Goal: Task Accomplishment & Management: Use online tool/utility

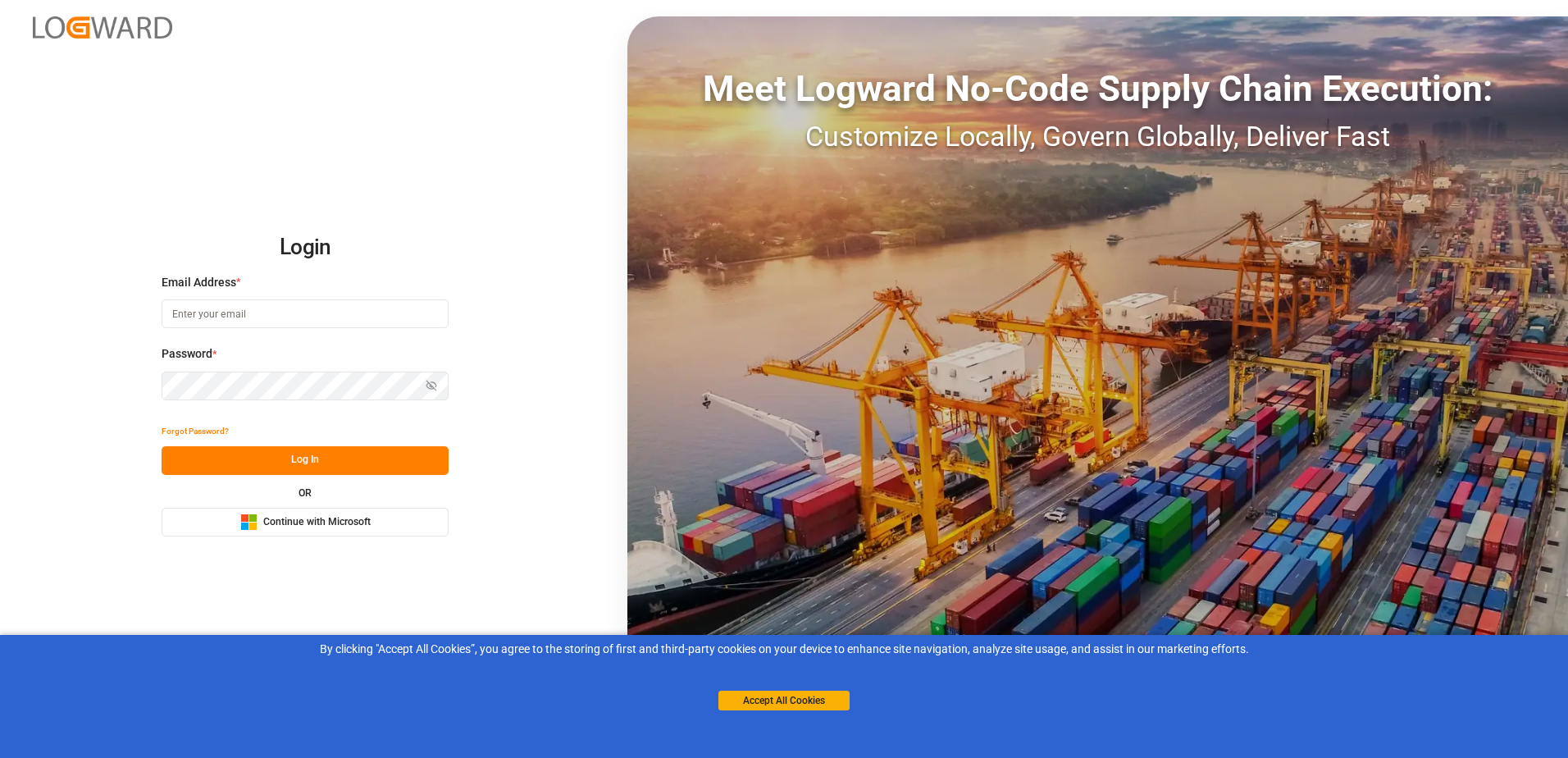
click at [343, 515] on span "Continue with Microsoft" at bounding box center [317, 521] width 107 height 15
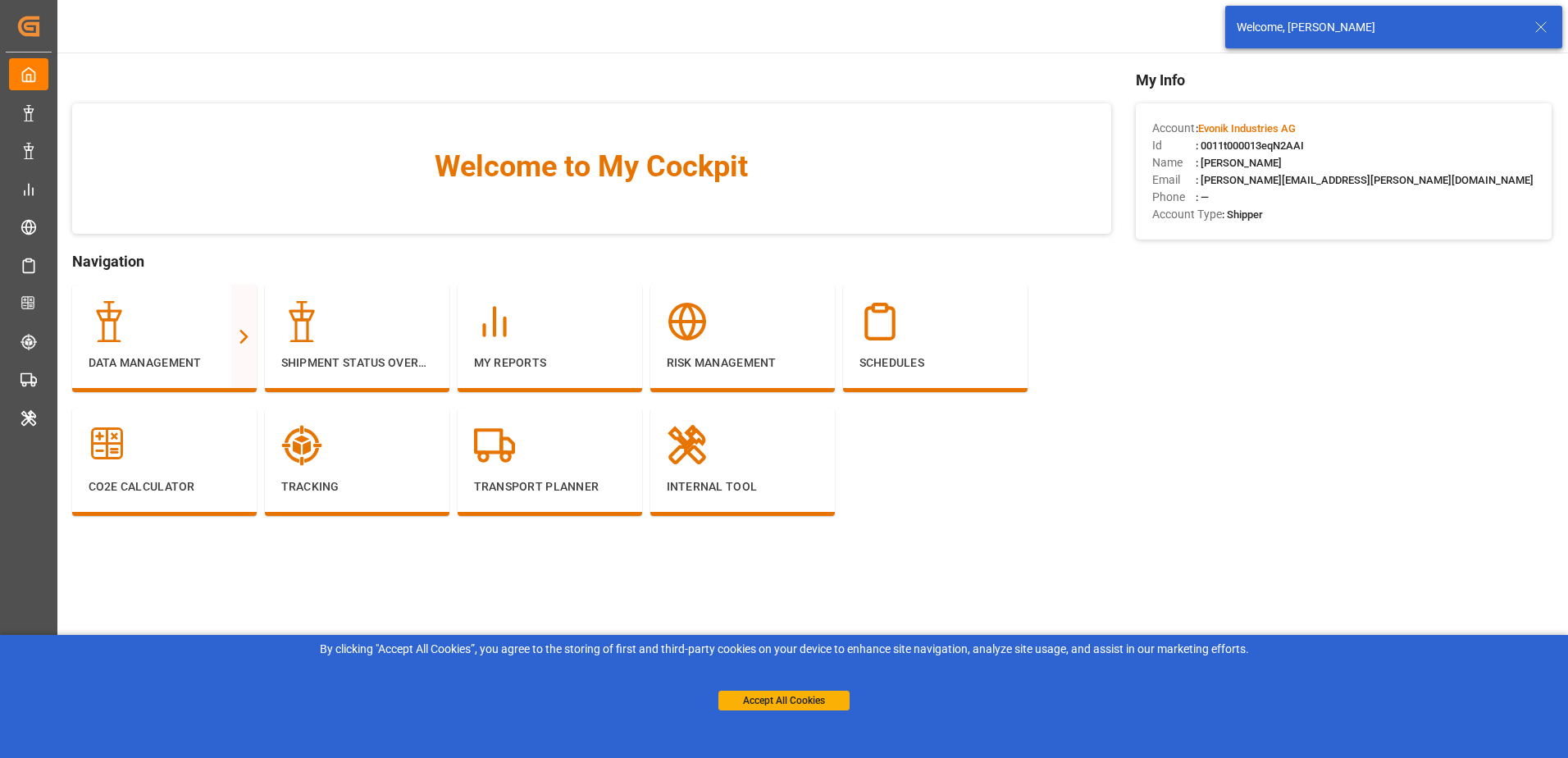
click at [1547, 21] on icon at bounding box center [1541, 27] width 20 height 20
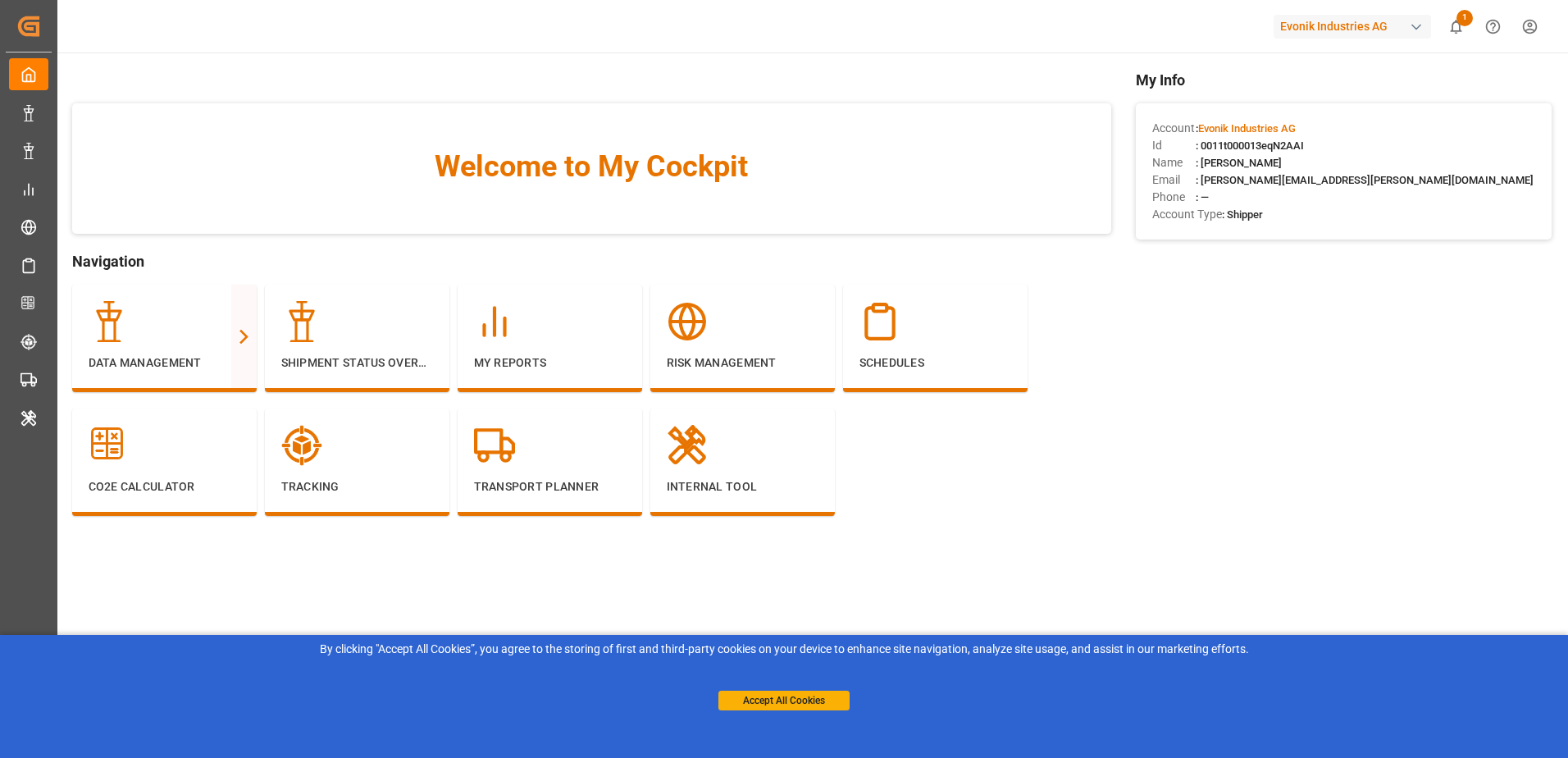
click at [821, 689] on div "Accept All Cookies" at bounding box center [784, 683] width 131 height 52
click at [821, 694] on button "Accept All Cookies" at bounding box center [784, 700] width 131 height 20
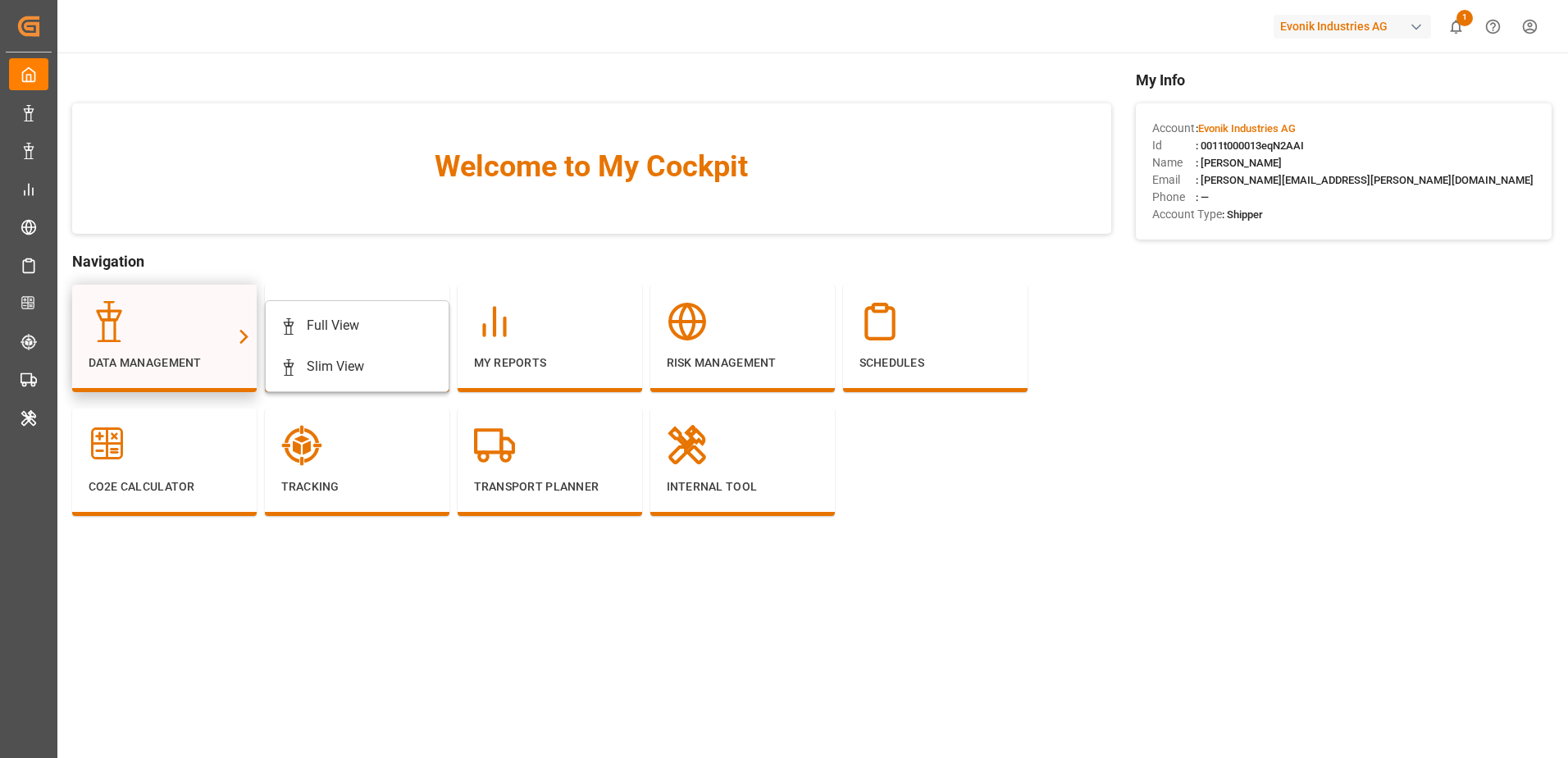
click at [119, 320] on icon at bounding box center [109, 322] width 41 height 41
click at [346, 317] on div "Full View" at bounding box center [333, 325] width 52 height 20
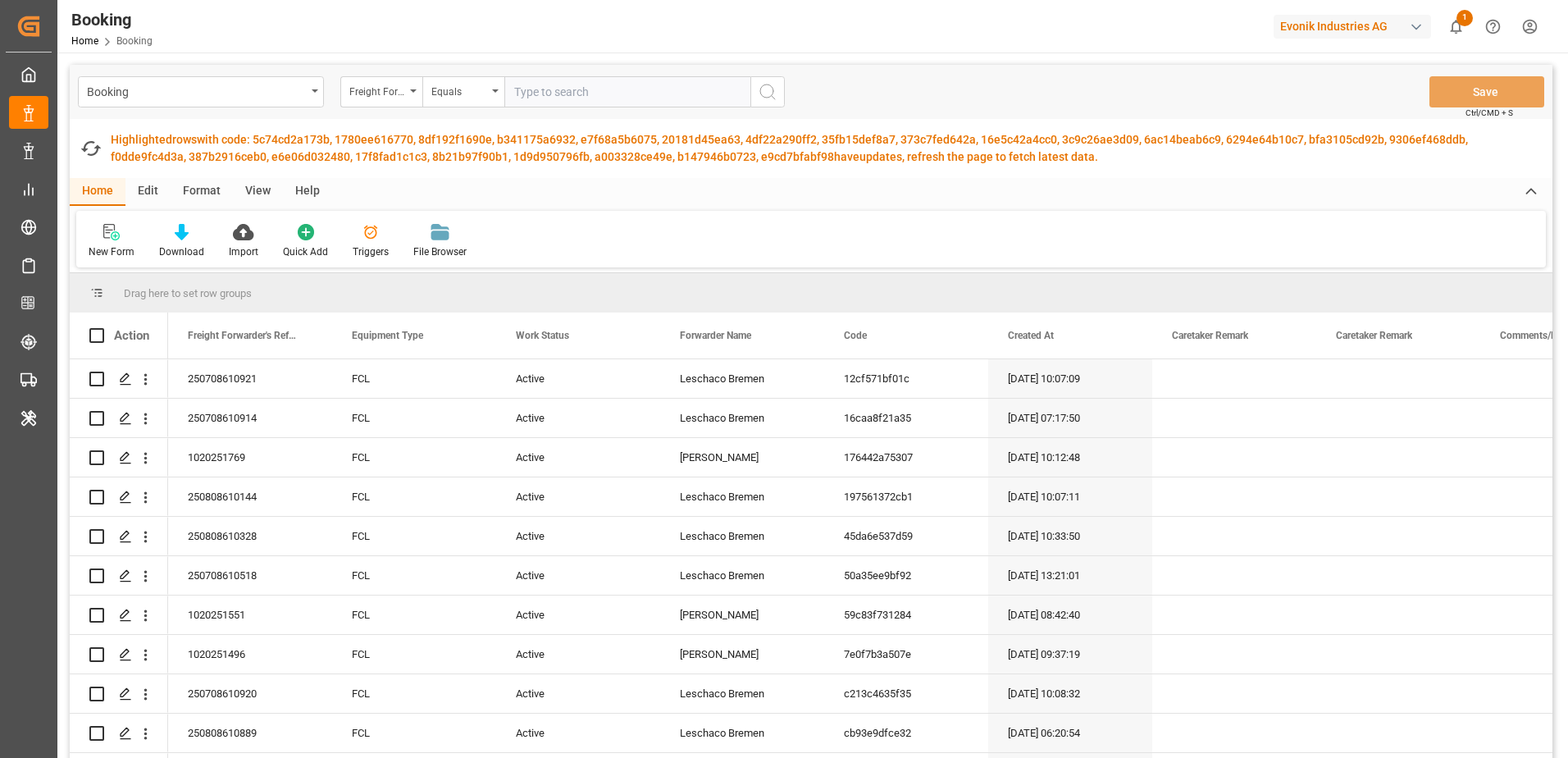
click at [156, 195] on div "Edit" at bounding box center [148, 191] width 45 height 28
click at [498, 233] on icon at bounding box center [505, 232] width 16 height 16
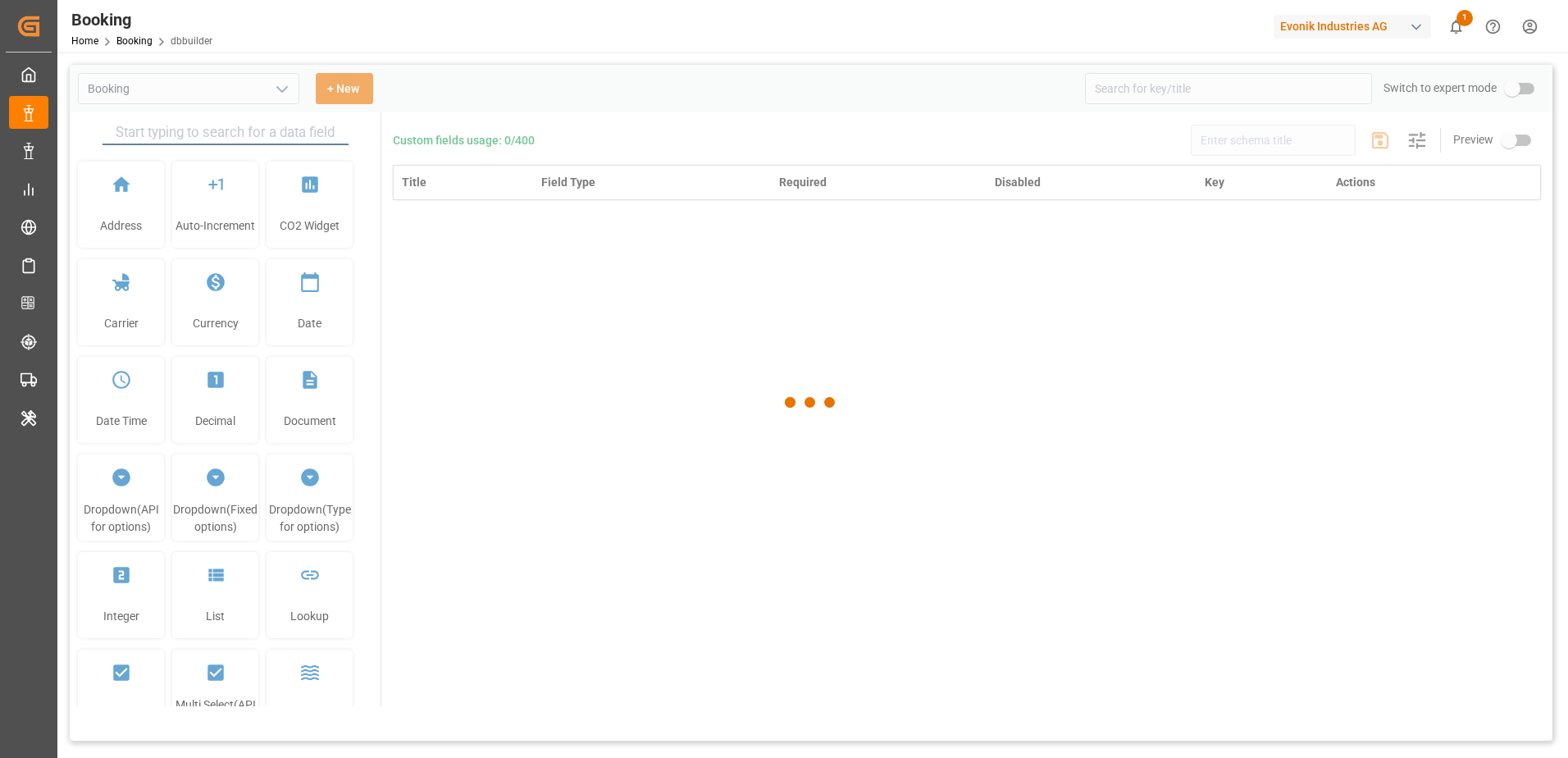
type input "Booking"
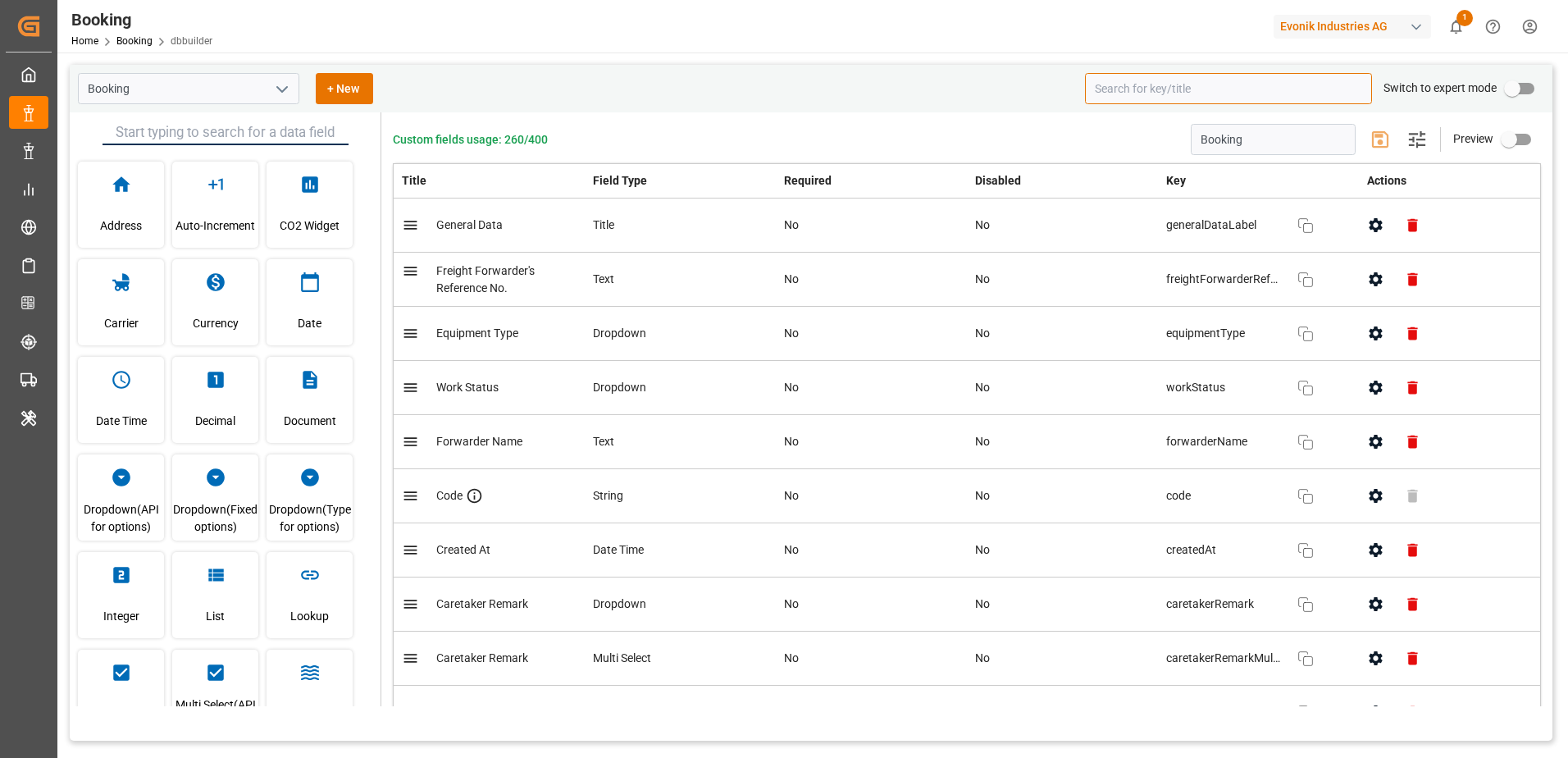
click at [1261, 81] on input at bounding box center [1228, 88] width 287 height 31
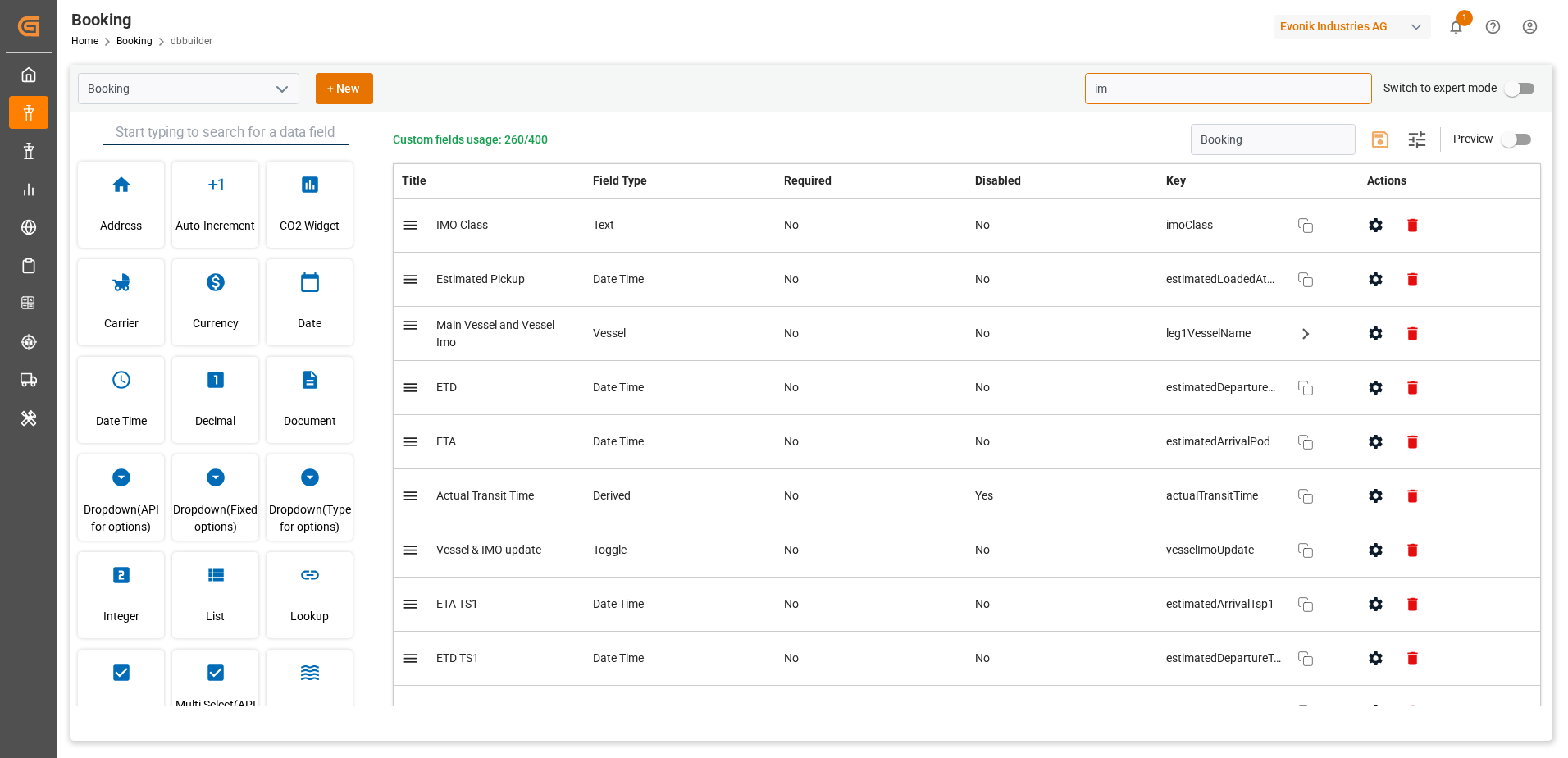
type input "i"
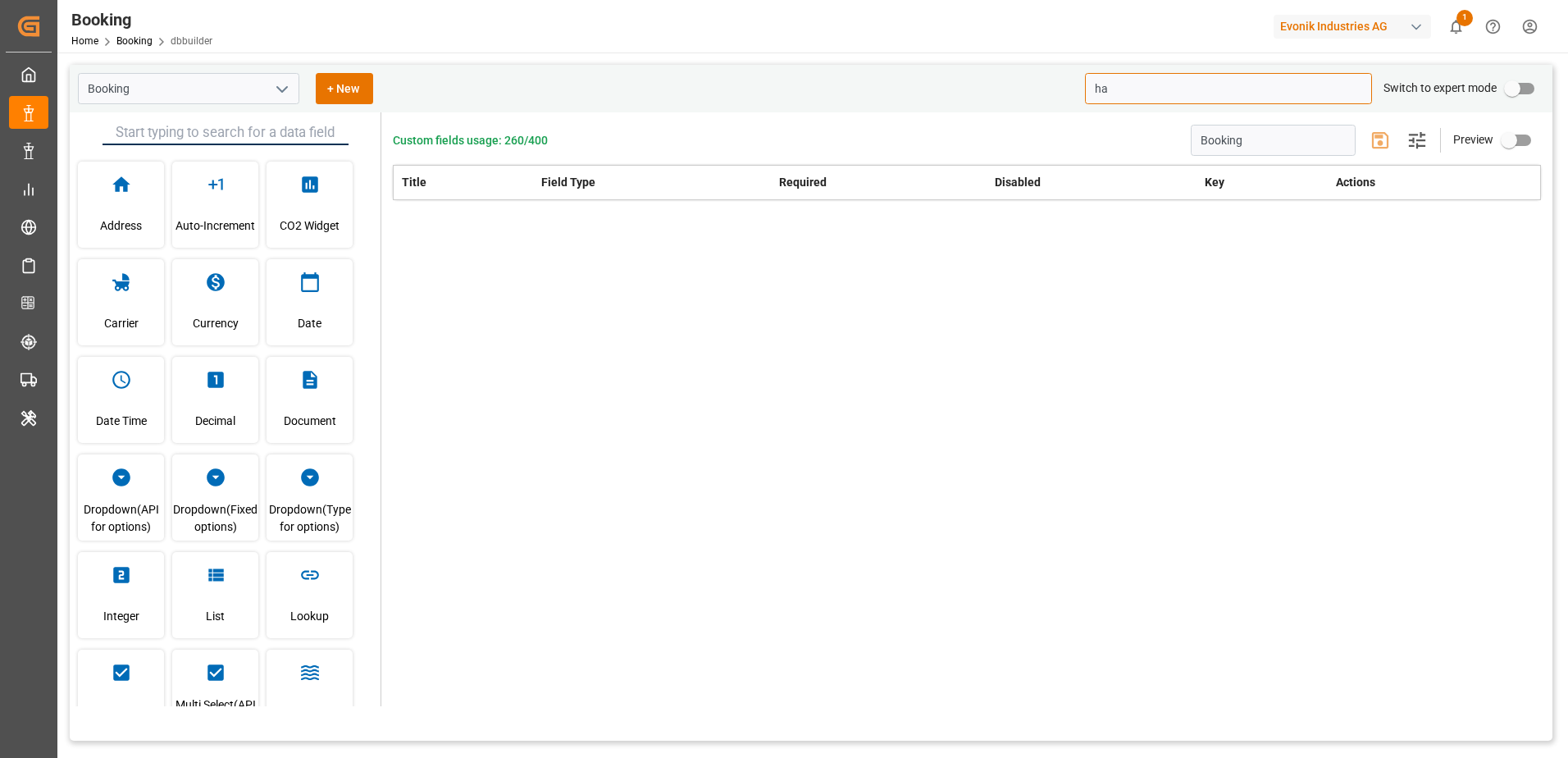
type input "h"
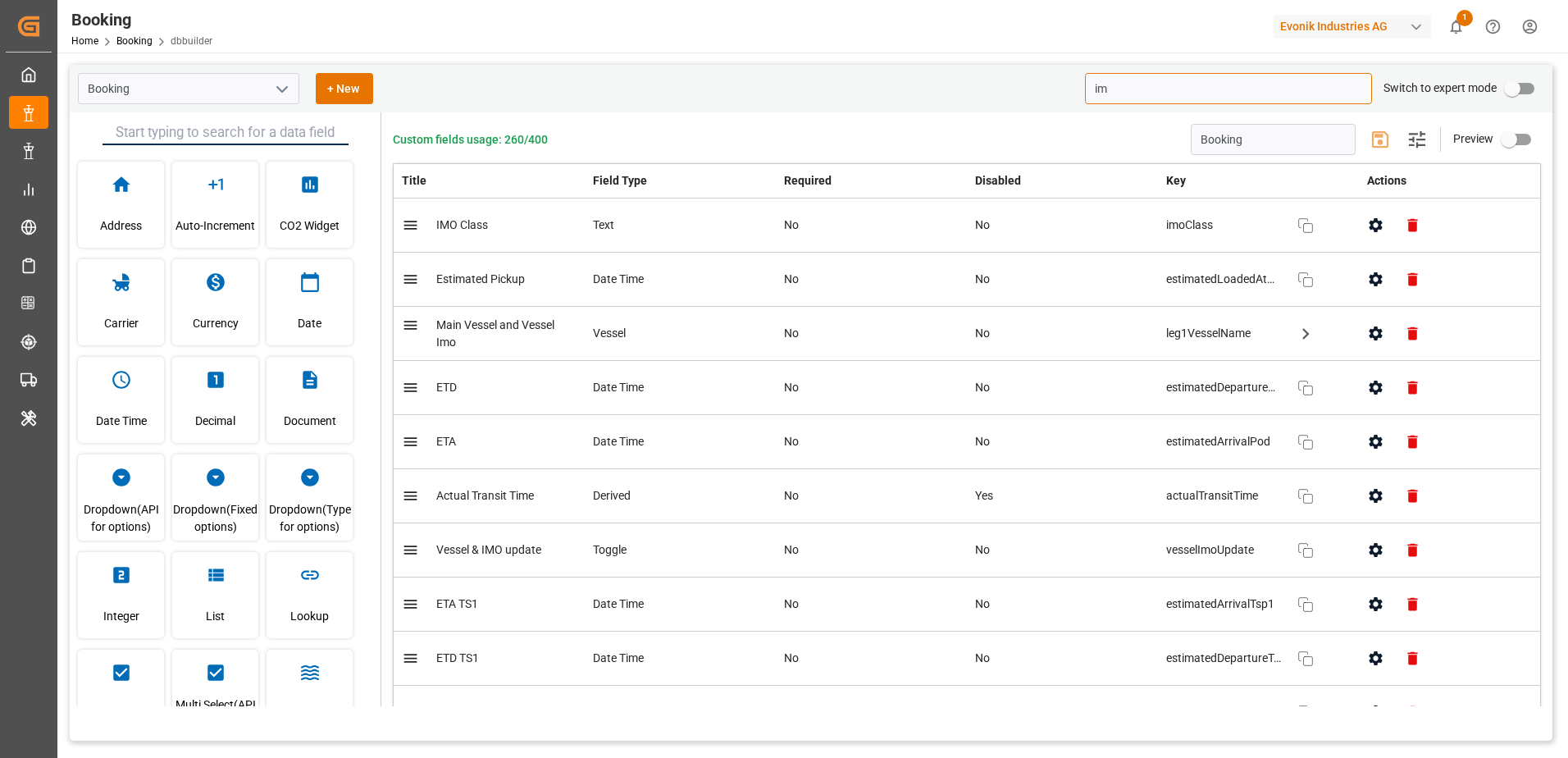
type input "i"
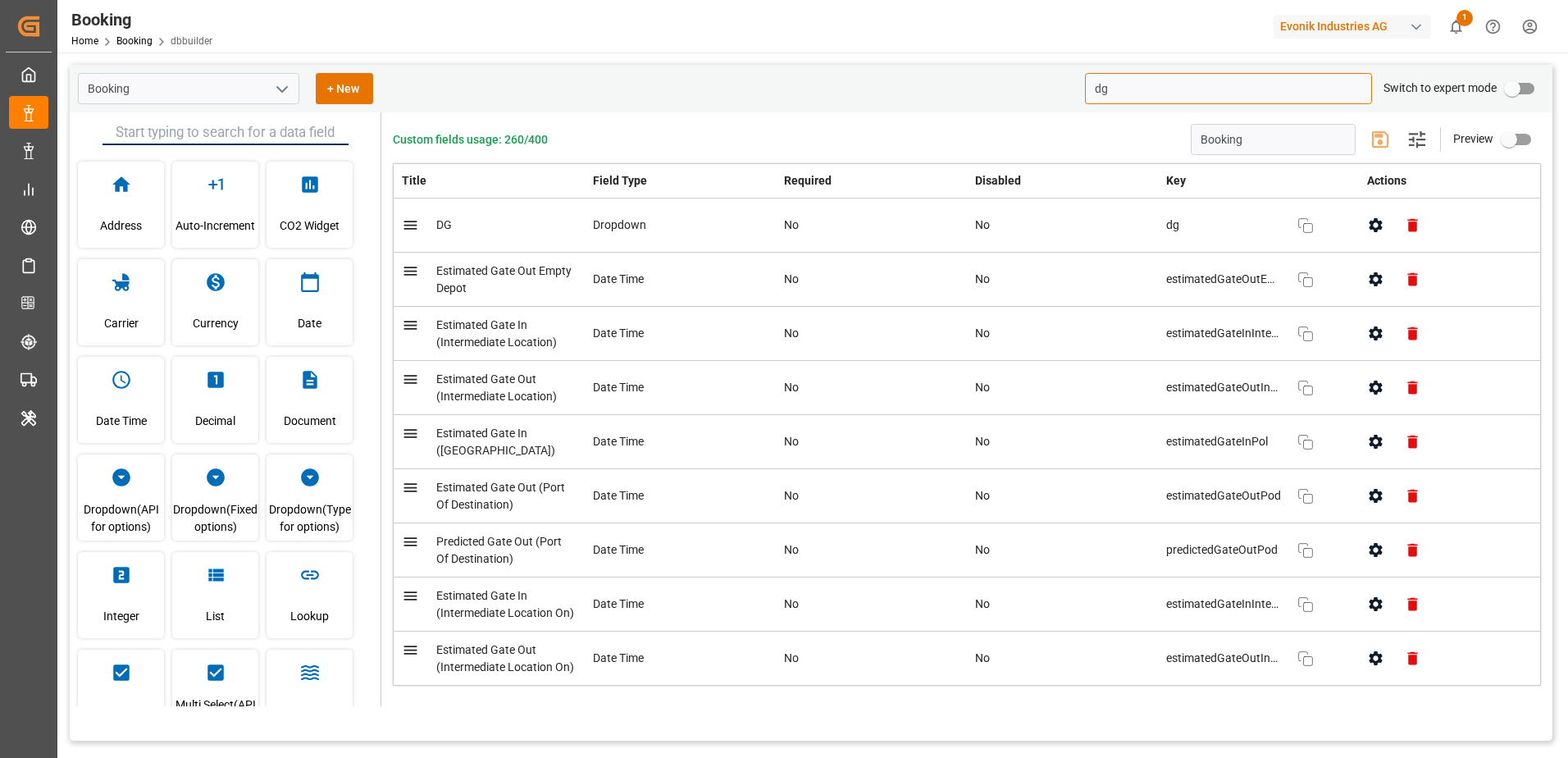
click at [1167, 81] on input "dg" at bounding box center [1228, 88] width 287 height 31
type input "d"
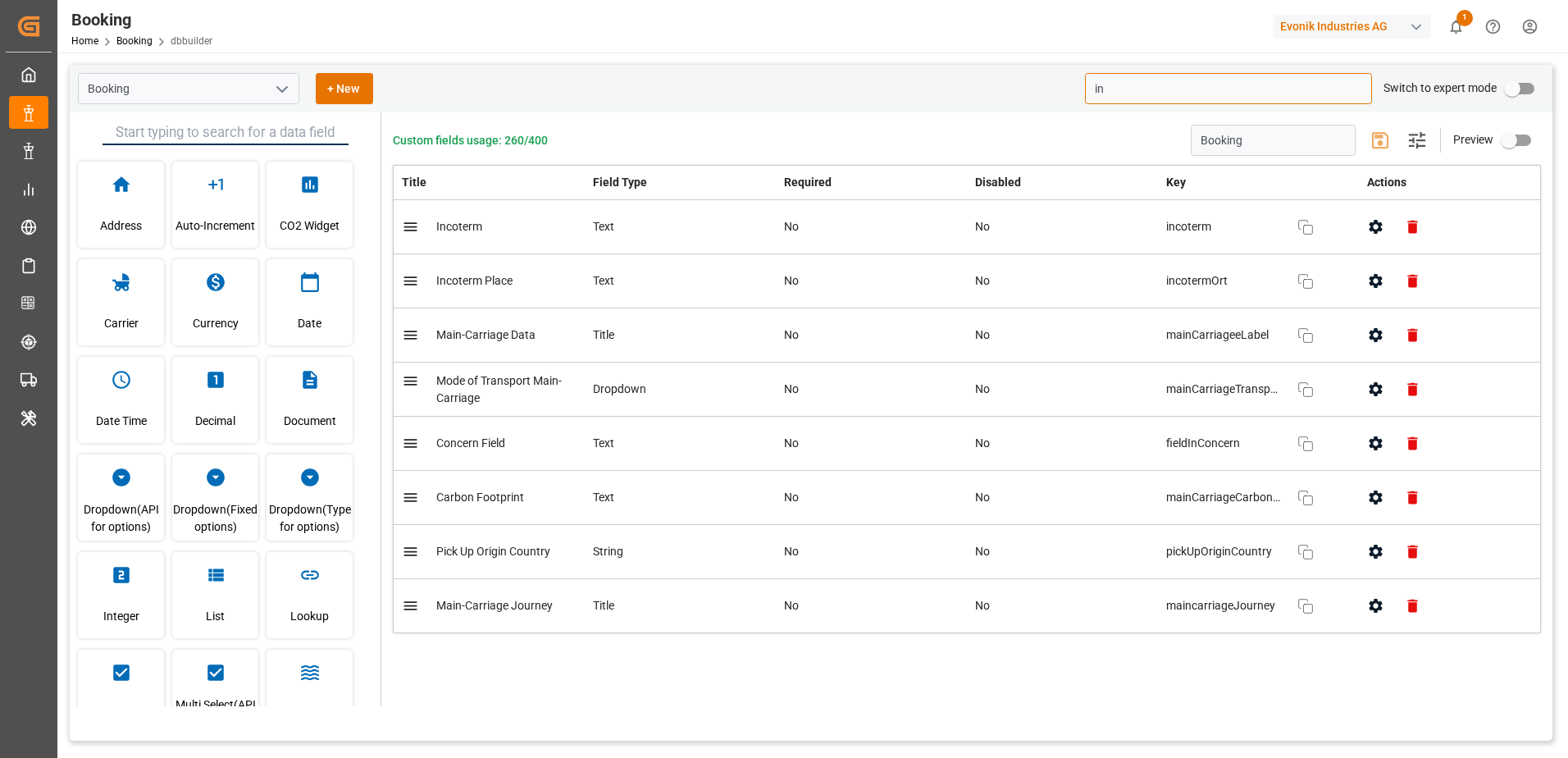
type input "i"
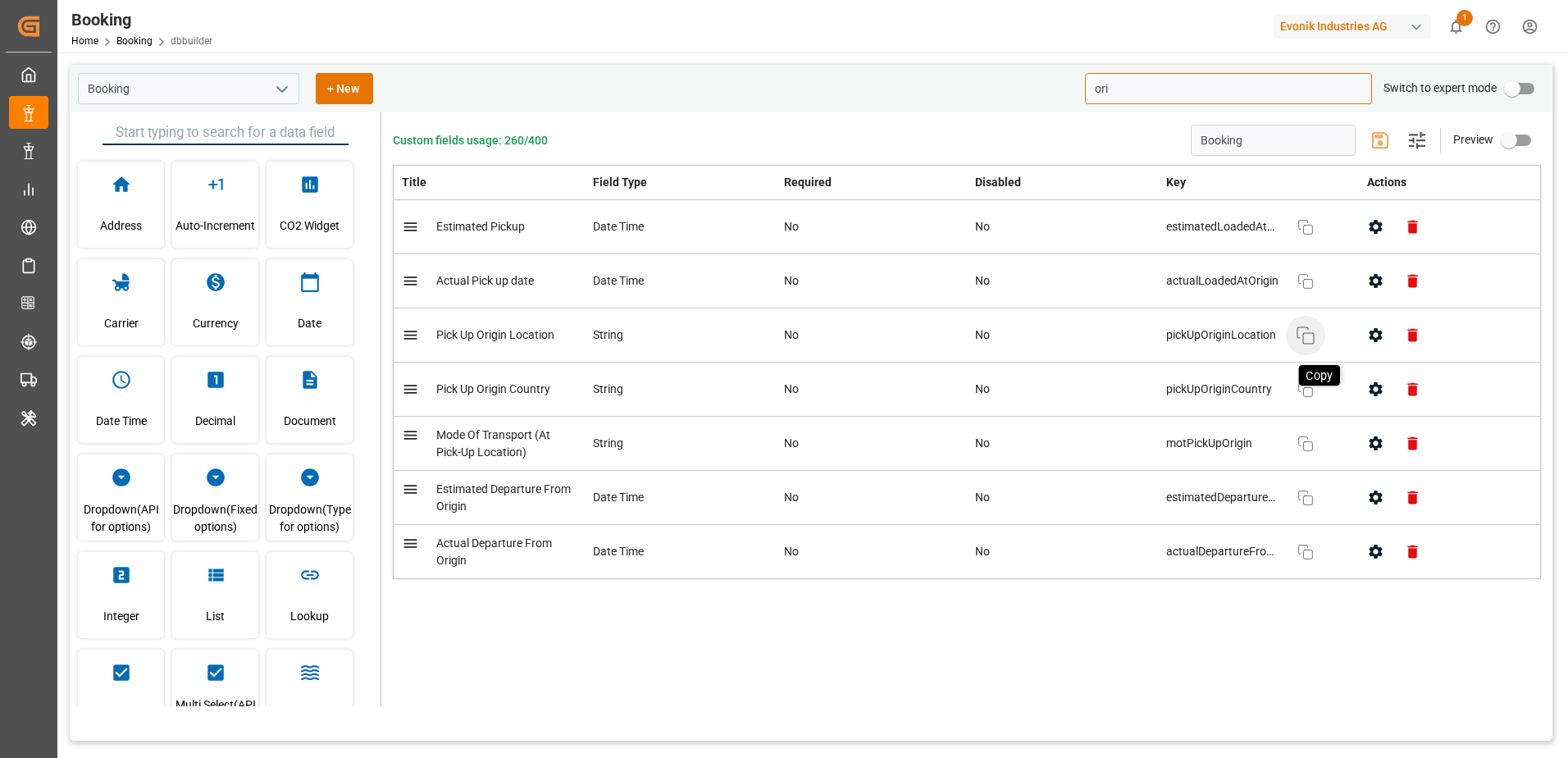
click at [1306, 340] on icon "button" at bounding box center [1306, 335] width 20 height 20
click at [1137, 91] on input "ori" at bounding box center [1228, 88] width 287 height 31
click at [1302, 499] on icon "button" at bounding box center [1306, 497] width 20 height 20
click at [1135, 88] on input "ori" at bounding box center [1228, 88] width 287 height 31
type input "o"
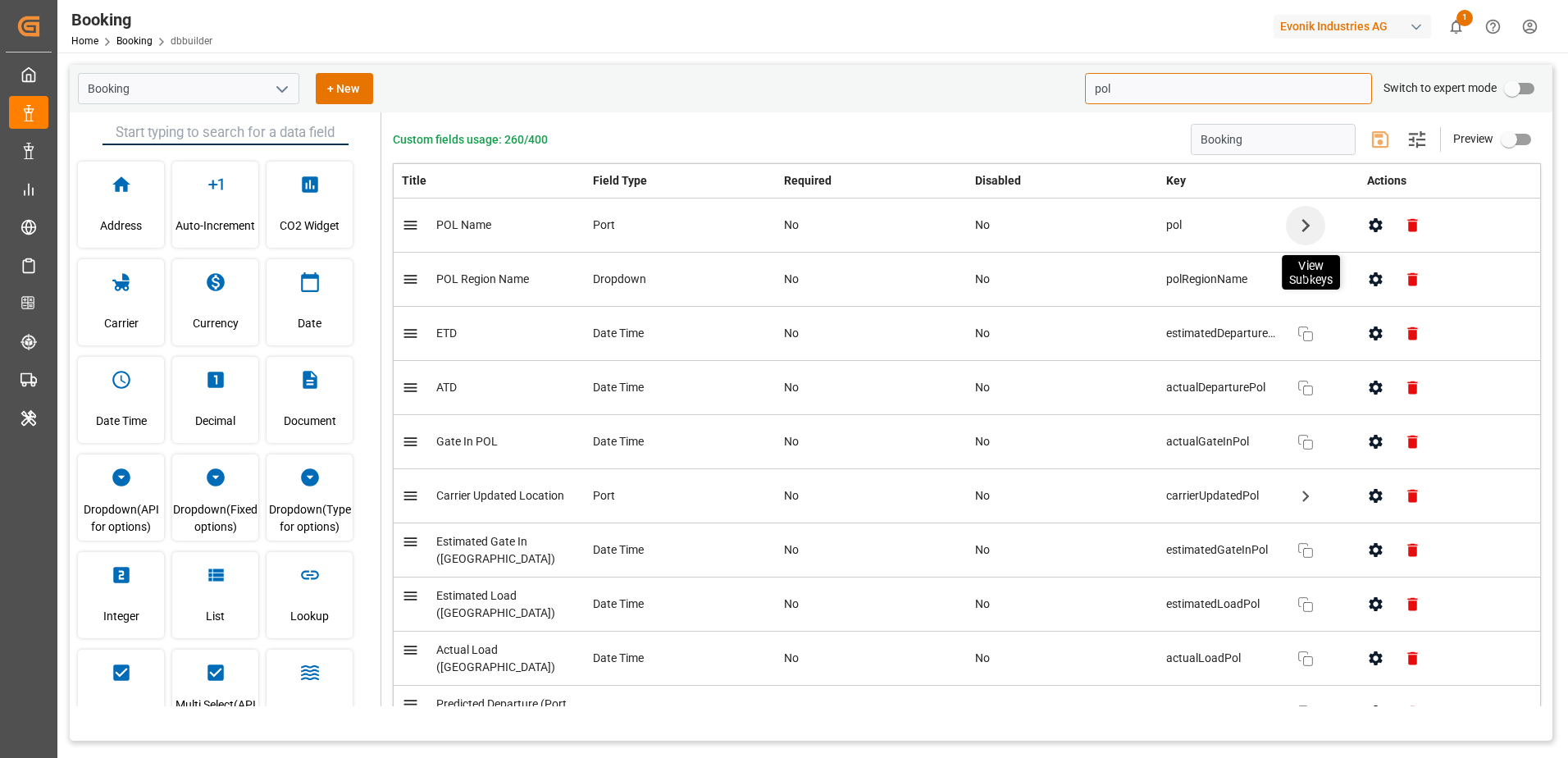
click at [1300, 221] on icon "button" at bounding box center [1306, 225] width 27 height 27
click at [1266, 268] on icon "button" at bounding box center [1265, 265] width 20 height 20
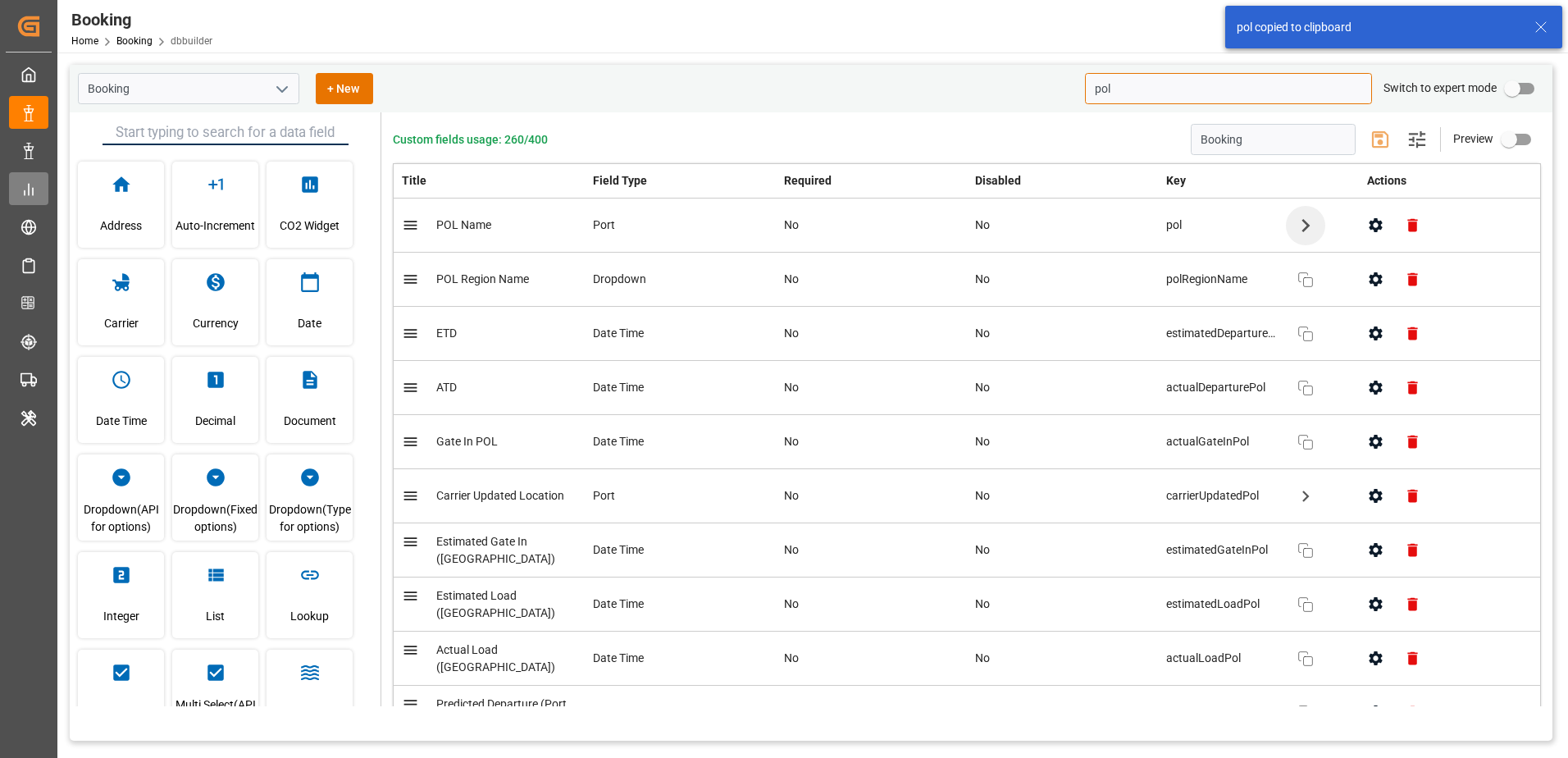
type input "pol"
